Goal: Transaction & Acquisition: Purchase product/service

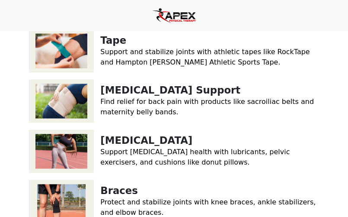
scroll to position [311, 0]
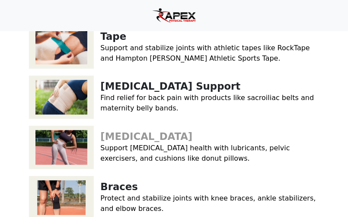
click at [148, 131] on link "[MEDICAL_DATA]" at bounding box center [147, 136] width 92 height 11
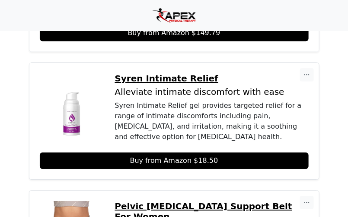
scroll to position [1318, 0]
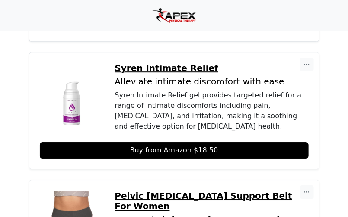
click at [189, 190] on p "Pelvic [MEDICAL_DATA] Support Belt For Women" at bounding box center [212, 200] width 194 height 21
